Goal: Task Accomplishment & Management: Use online tool/utility

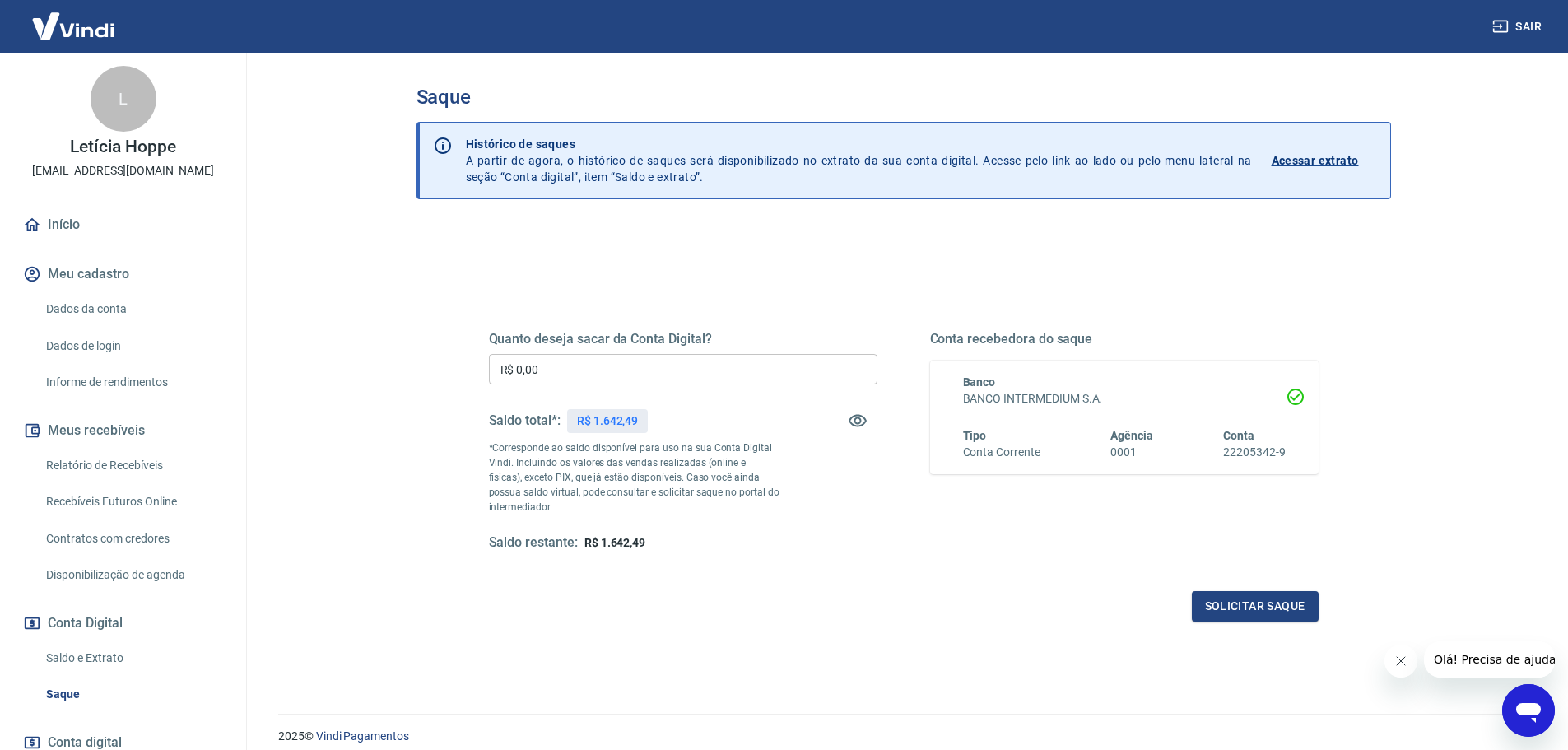
drag, startPoint x: 572, startPoint y: 375, endPoint x: 436, endPoint y: 370, distance: 136.1
click at [437, 370] on div "Quanto deseja sacar da Conta Digital? R$ 0,00 ​ Saldo total*: R$ 1.642,49 *Corr…" at bounding box center [904, 519] width 975 height 588
type input "R$ 1.642,49"
click at [1245, 615] on button "Solicitar saque" at bounding box center [1255, 606] width 127 height 31
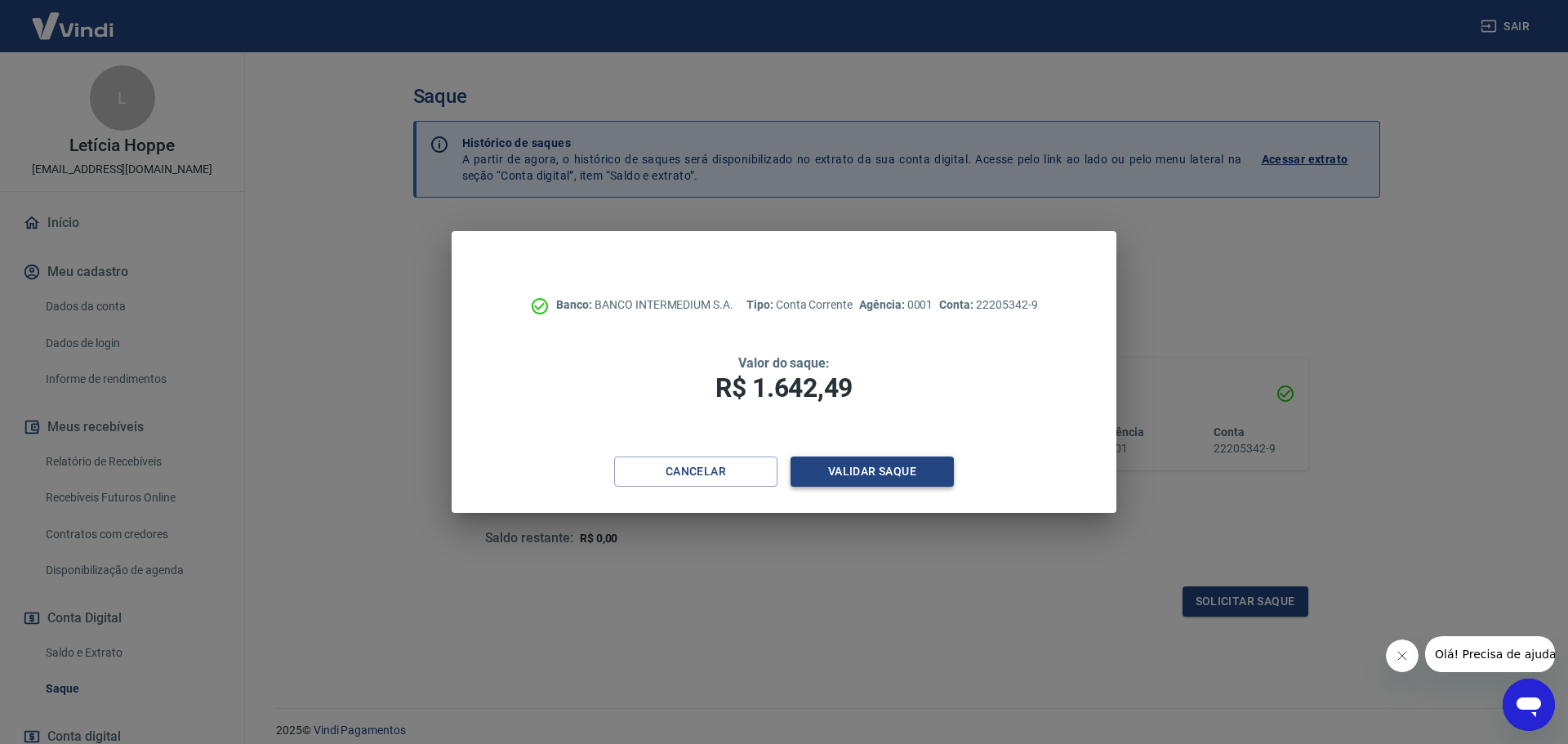
click at [898, 475] on button "Validar saque" at bounding box center [872, 472] width 163 height 31
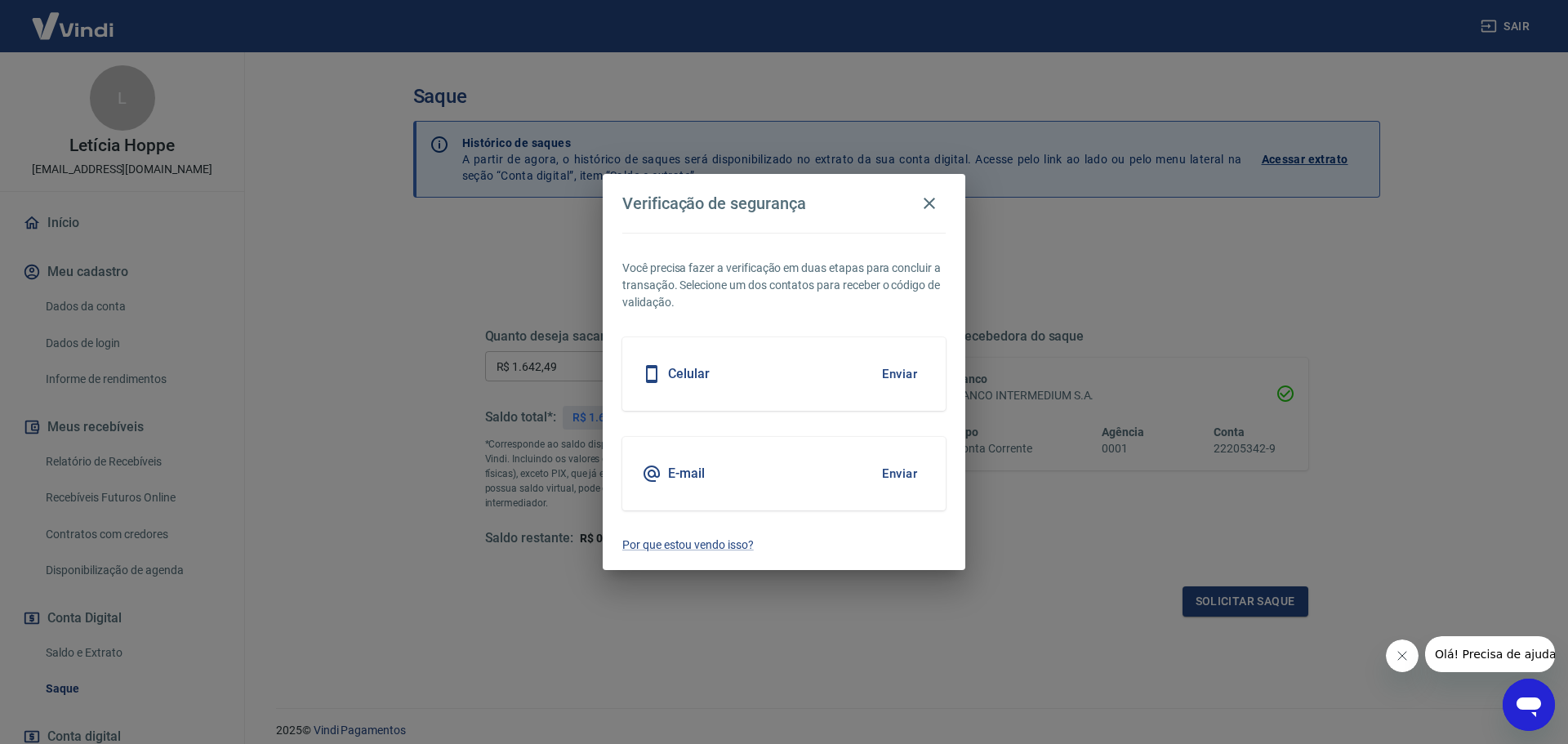
click at [890, 371] on button "Enviar" at bounding box center [899, 373] width 53 height 34
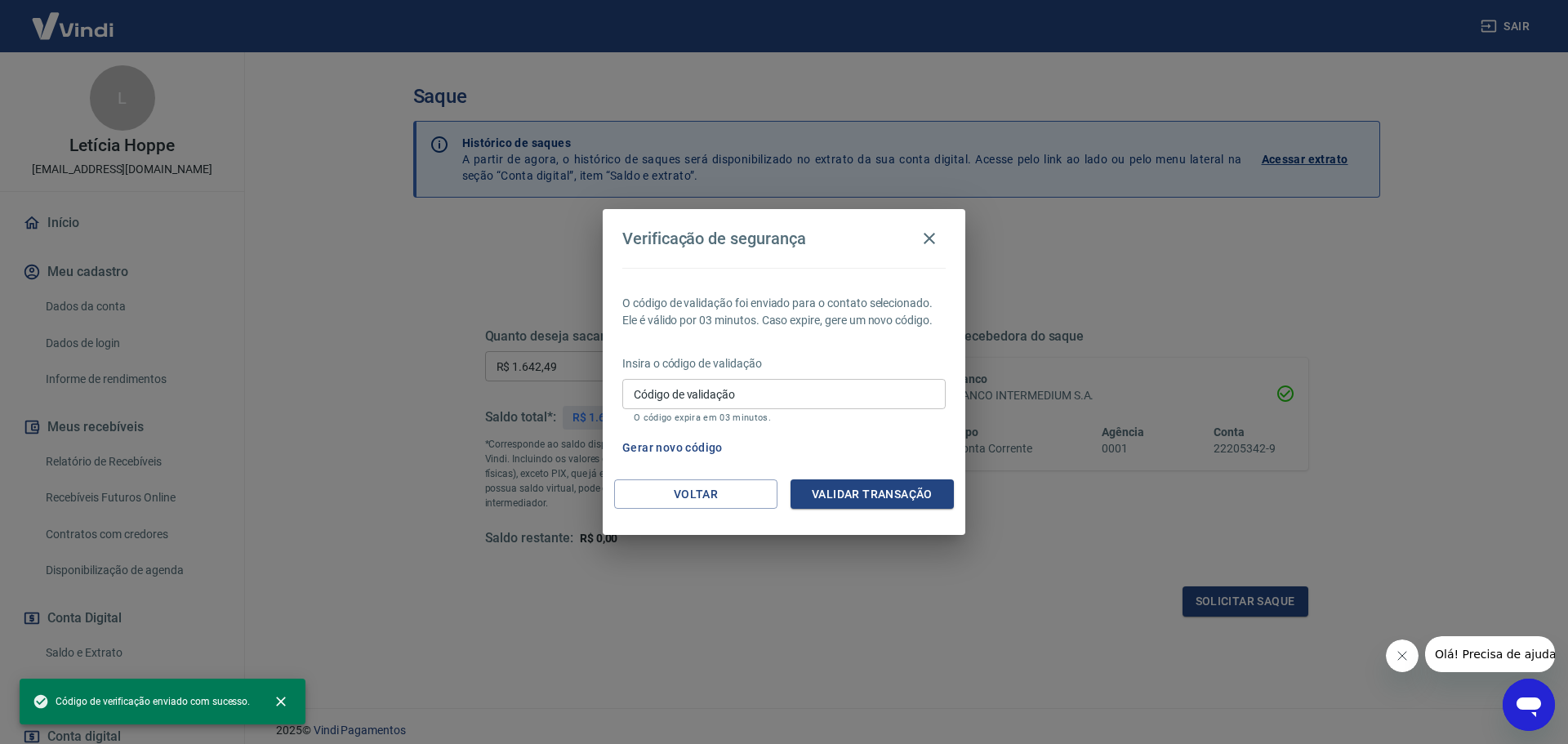
click at [761, 387] on input "Código de validação" at bounding box center [784, 394] width 323 height 31
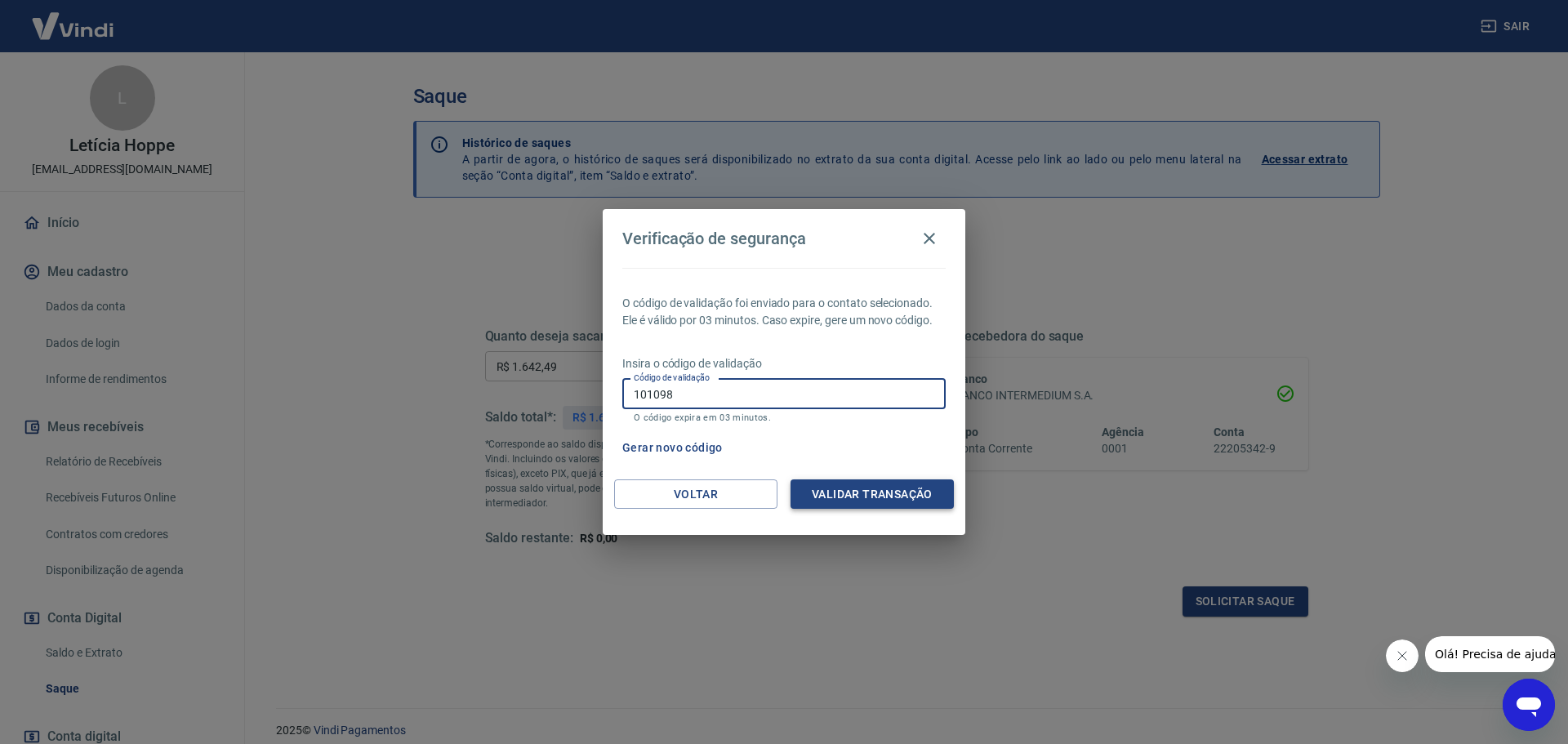
type input "101098"
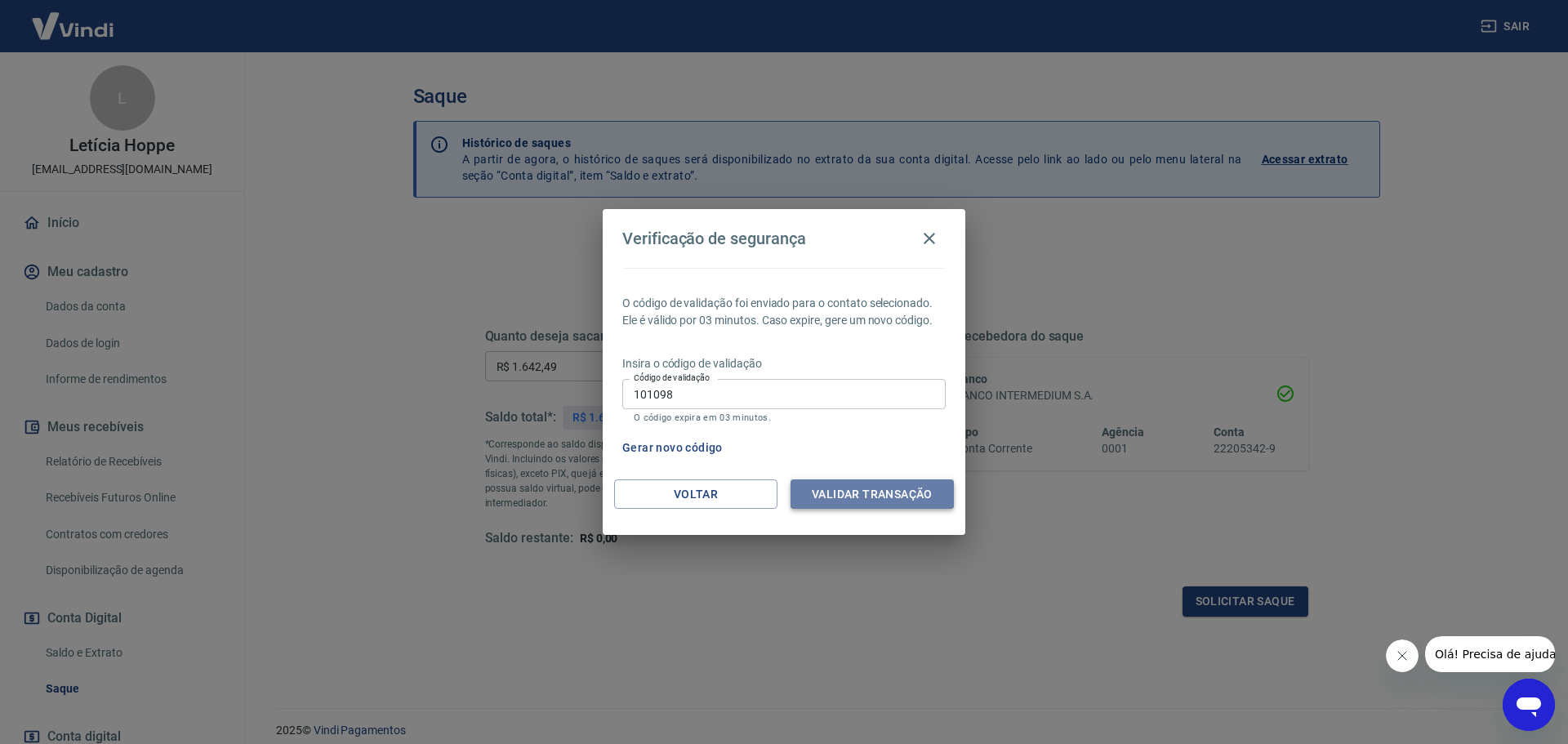
click at [834, 502] on button "Validar transação" at bounding box center [872, 494] width 163 height 31
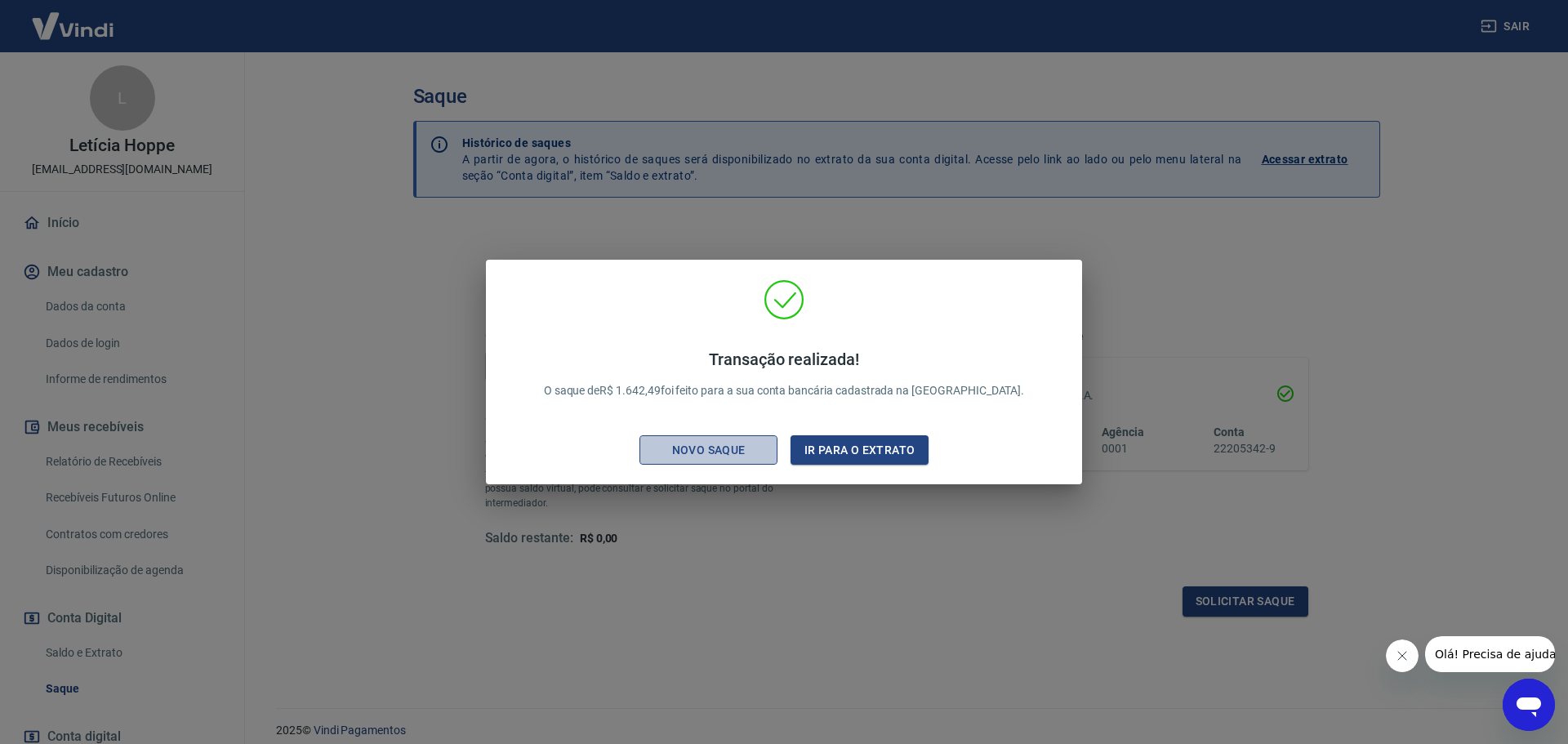
click at [727, 453] on div "Novo saque" at bounding box center [709, 450] width 113 height 20
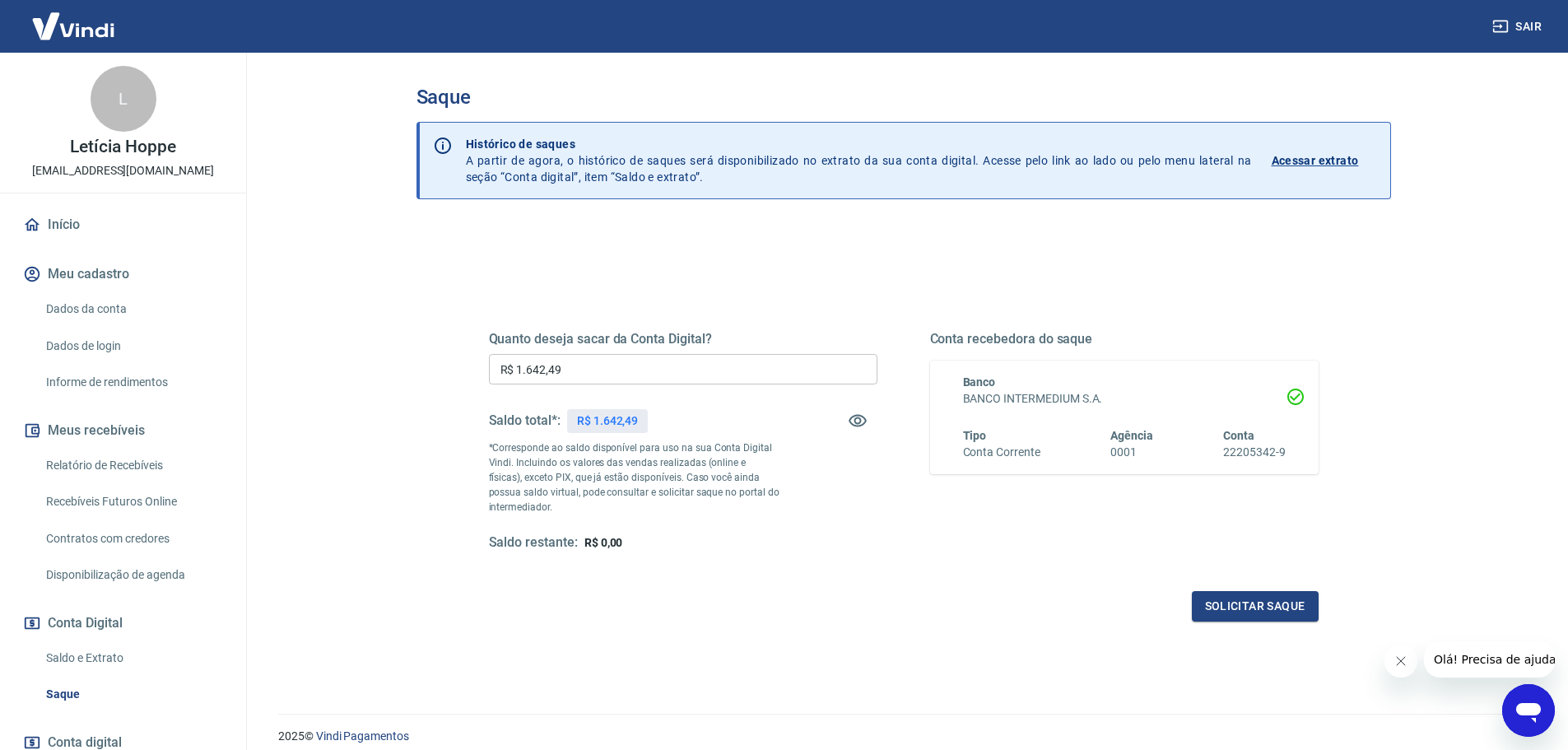
click at [108, 663] on link "Saldo e Extrato" at bounding box center [133, 658] width 187 height 34
